Goal: Transaction & Acquisition: Purchase product/service

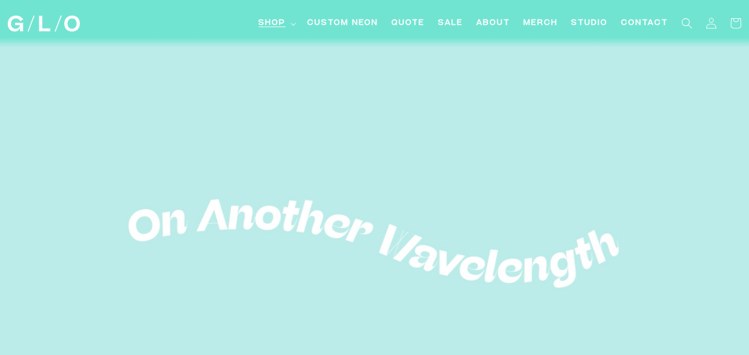
click at [288, 24] on summary "Shop" at bounding box center [276, 23] width 49 height 25
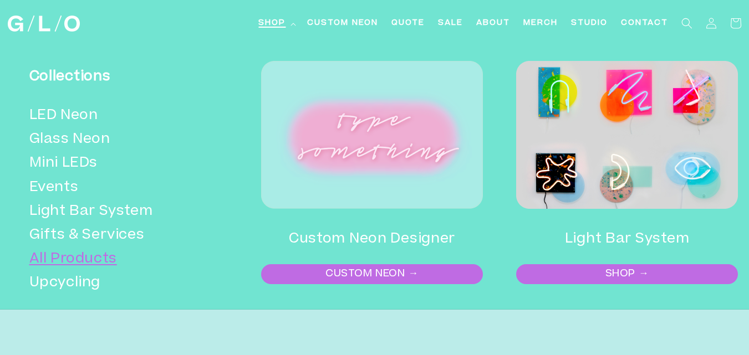
click at [82, 260] on link "All Products" at bounding box center [125, 260] width 192 height 24
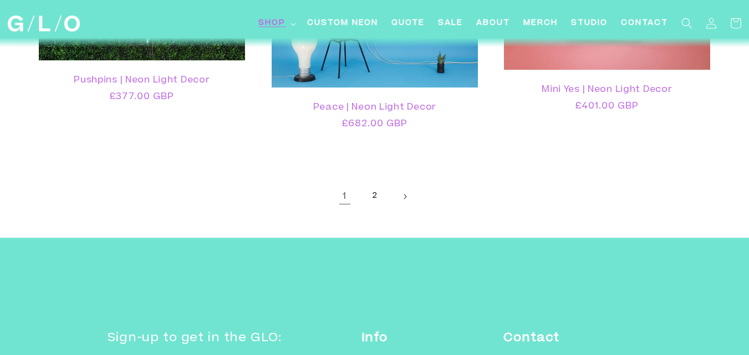
scroll to position [2178, 0]
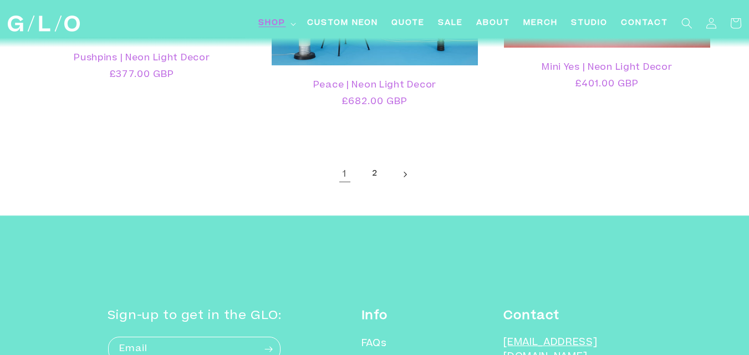
click at [403, 176] on icon "Next page" at bounding box center [404, 175] width 3 height 6
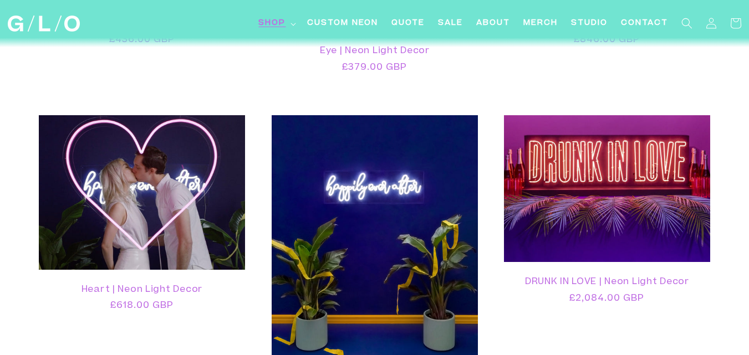
scroll to position [815, 0]
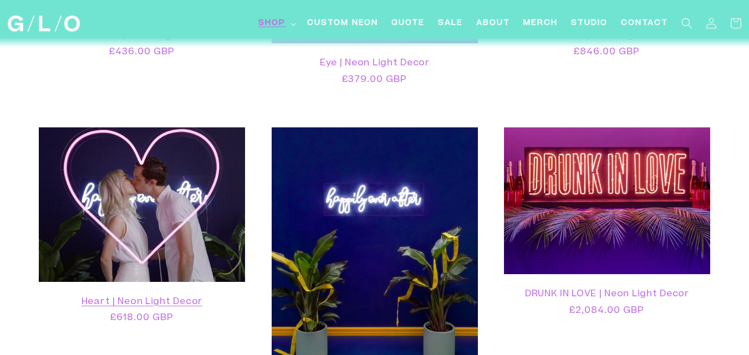
click at [172, 297] on link "Heart | Neon Light Decor" at bounding box center [142, 302] width 184 height 11
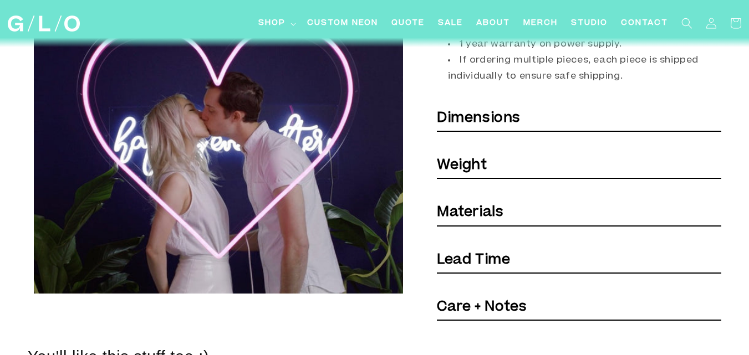
scroll to position [525, 0]
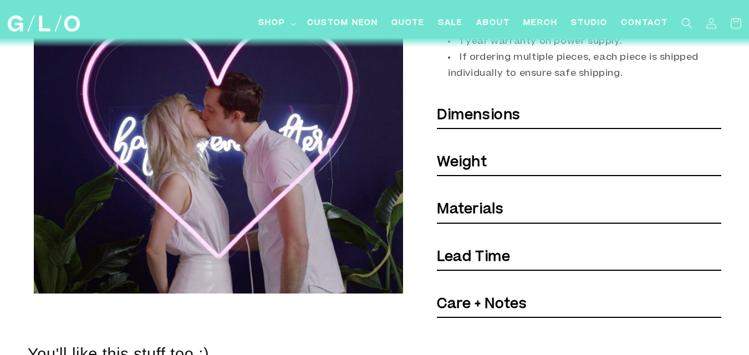
click at [507, 117] on strong "Dimensions" at bounding box center [479, 115] width 84 height 13
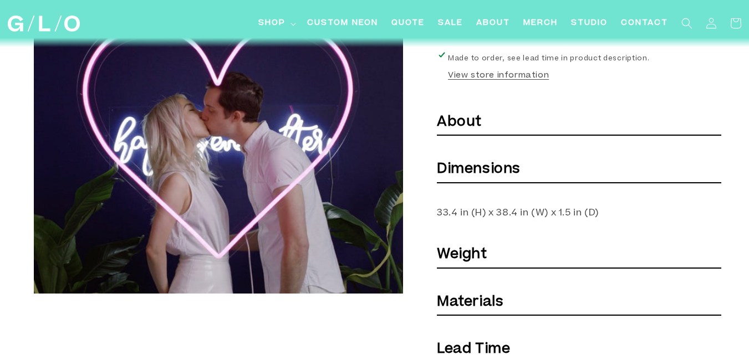
scroll to position [228, 0]
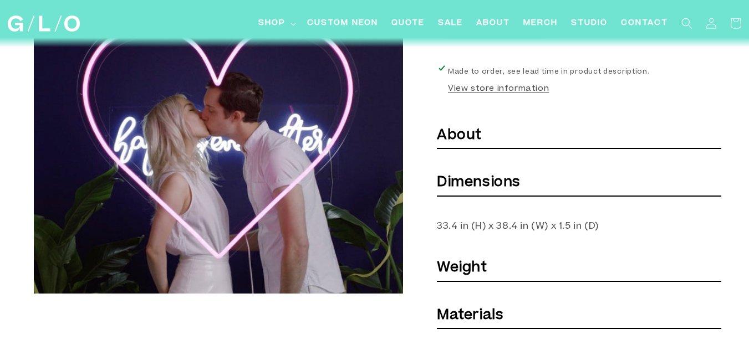
click at [474, 134] on b "About" at bounding box center [459, 135] width 45 height 13
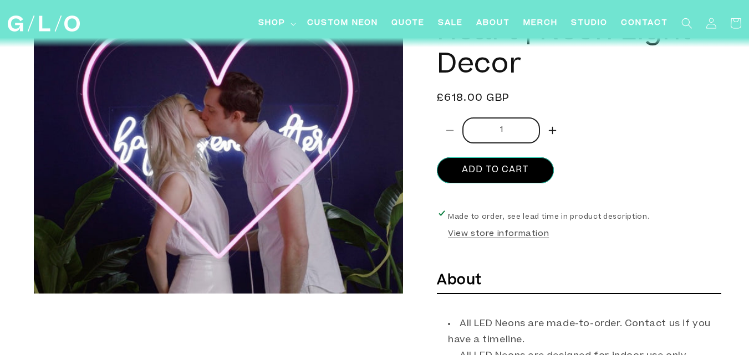
scroll to position [0, 0]
